Goal: Navigation & Orientation: Find specific page/section

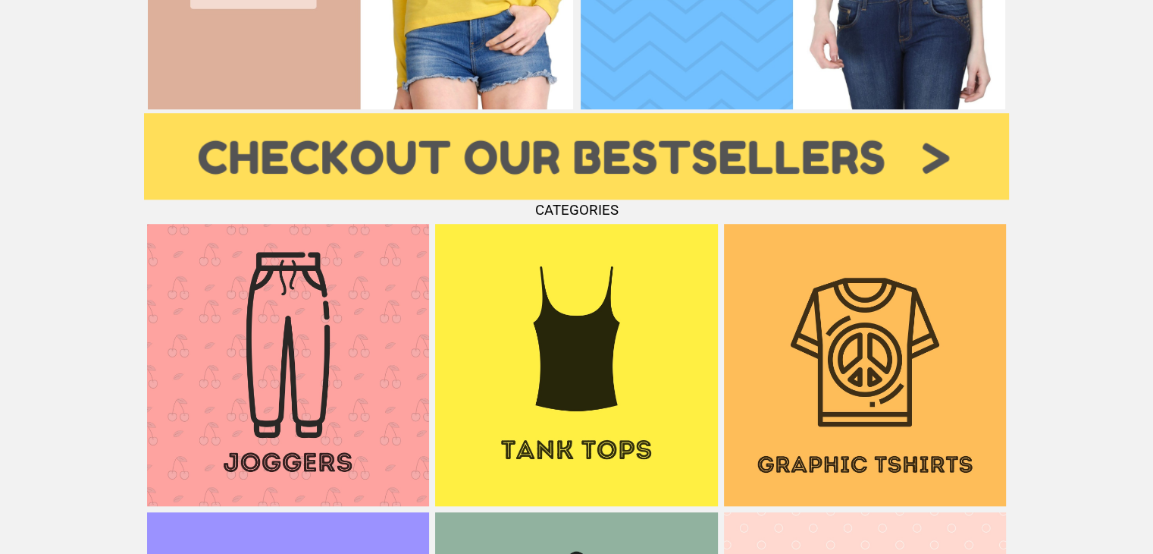
scroll to position [1168, 0]
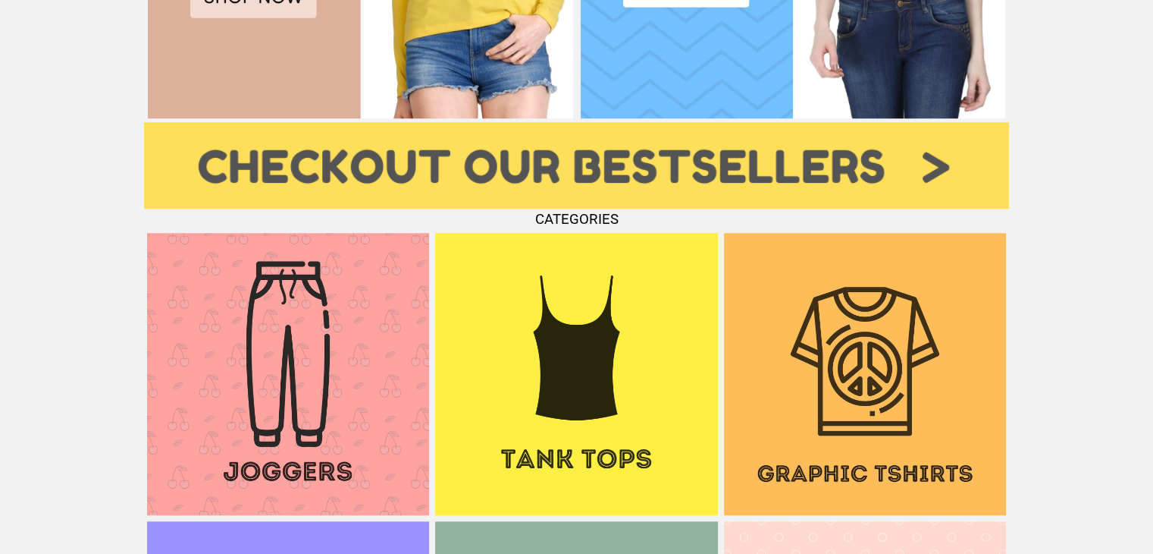
click at [837, 289] on img at bounding box center [865, 374] width 282 height 282
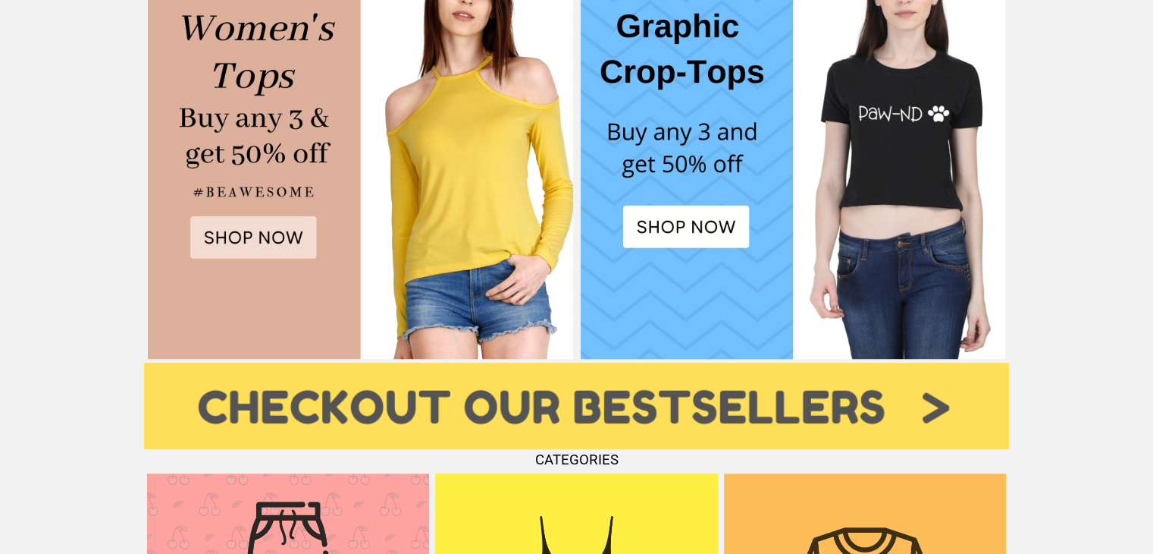
scroll to position [1092, 0]
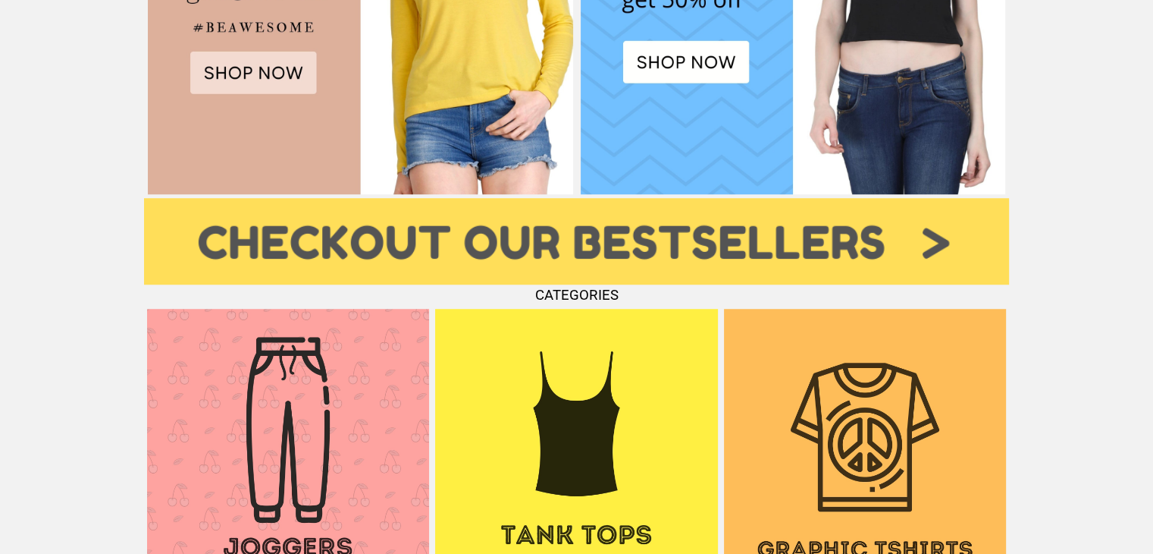
click at [226, 413] on img at bounding box center [288, 450] width 282 height 282
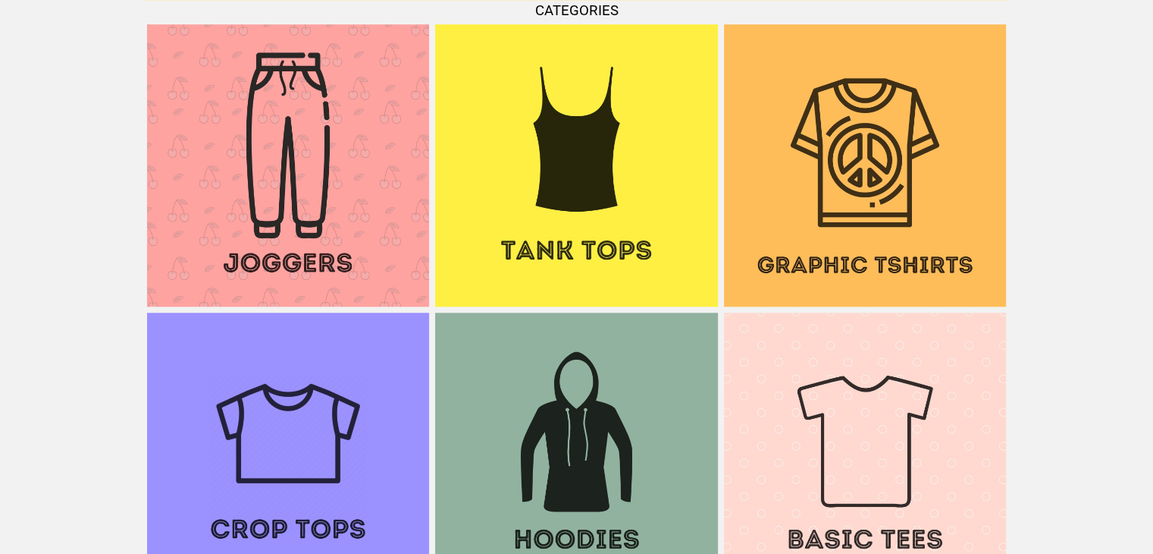
scroll to position [1395, 0]
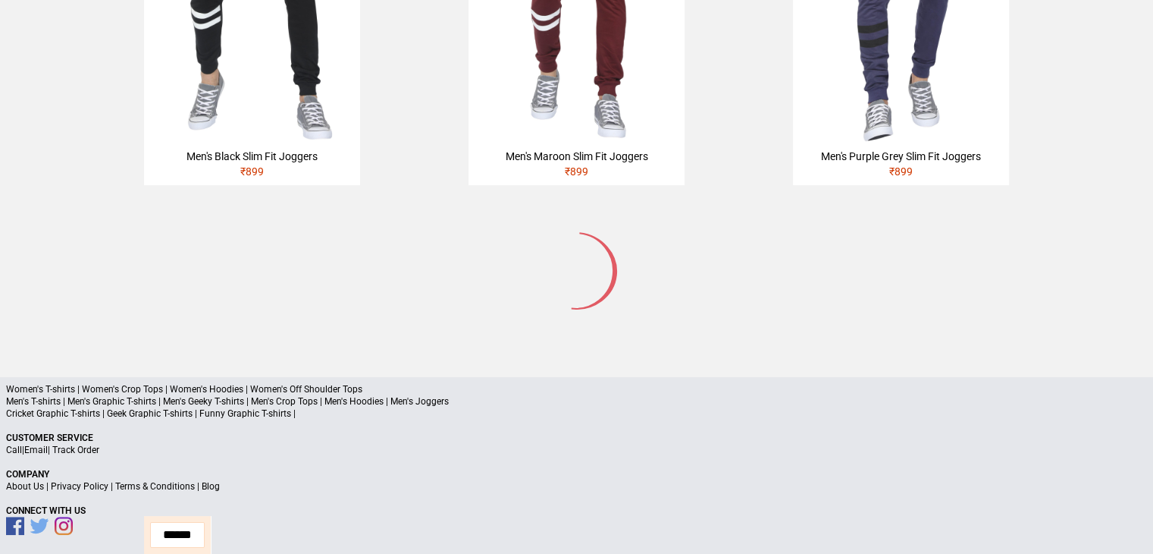
scroll to position [309, 0]
